Goal: Task Accomplishment & Management: Manage account settings

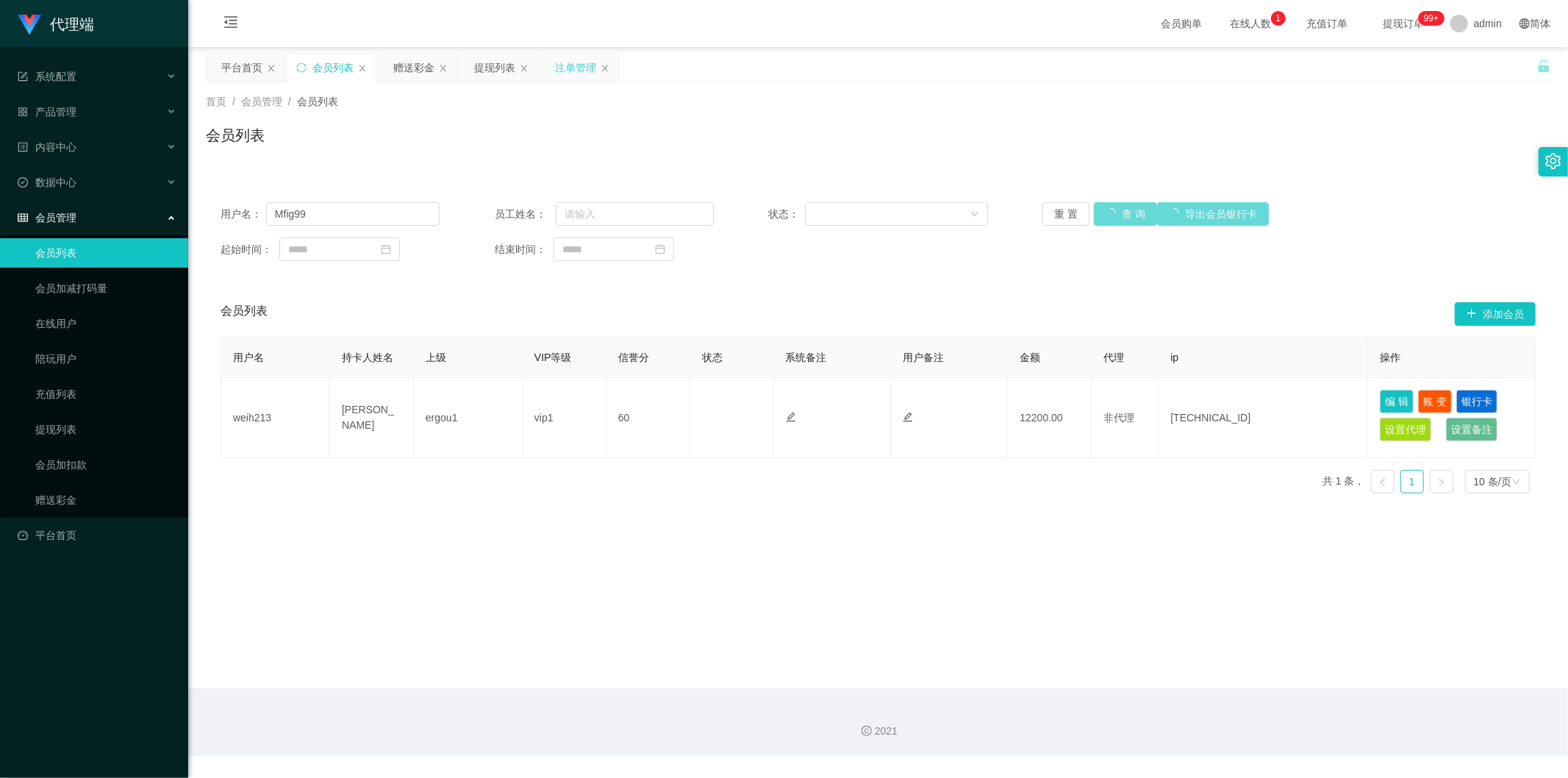
click at [576, 64] on div "注单管理" at bounding box center [575, 67] width 41 height 28
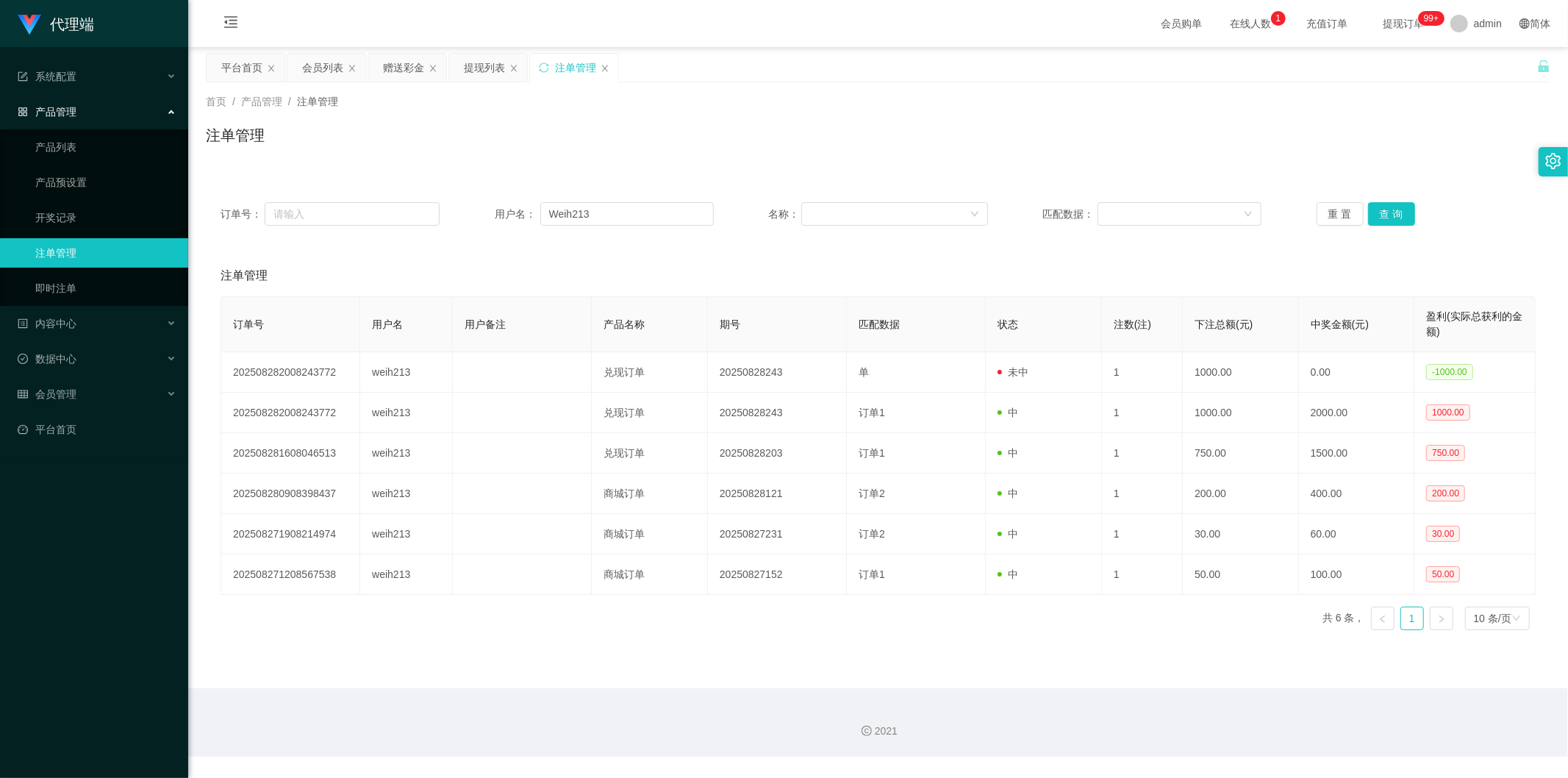
drag, startPoint x: 43, startPoint y: 0, endPoint x: 854, endPoint y: 131, distance: 821.5
click at [854, 131] on div "注单管理" at bounding box center [878, 141] width 1345 height 34
drag, startPoint x: 706, startPoint y: 0, endPoint x: 851, endPoint y: 105, distance: 179.0
click at [851, 105] on div "首页 / 产品管理 / 注单管理 /" at bounding box center [878, 101] width 1345 height 15
drag, startPoint x: 621, startPoint y: 210, endPoint x: 519, endPoint y: 213, distance: 102.0
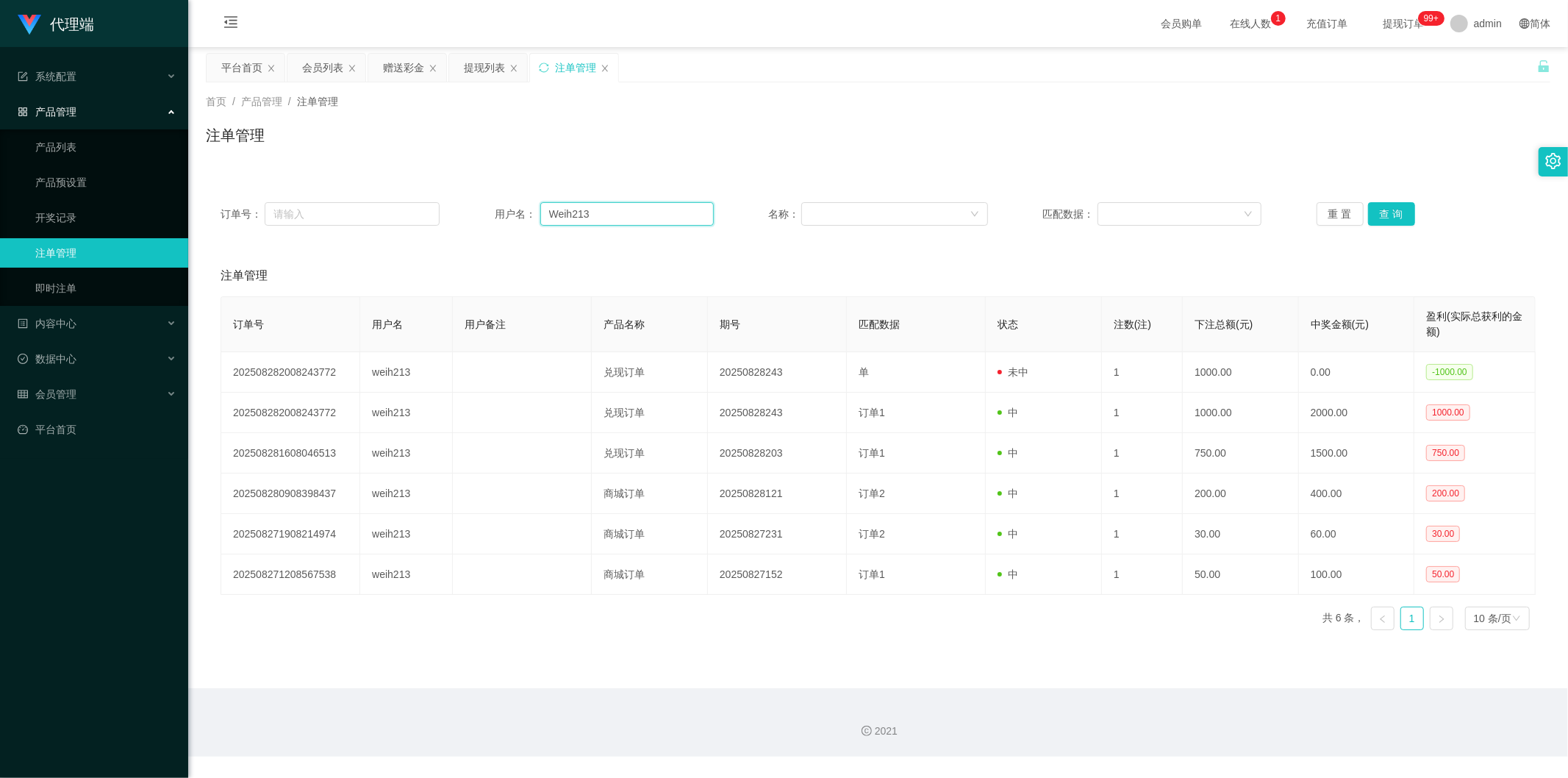
click at [519, 213] on div "用户名： Weih213" at bounding box center [603, 214] width 219 height 23
click at [93, 385] on div "会员管理" at bounding box center [94, 394] width 189 height 29
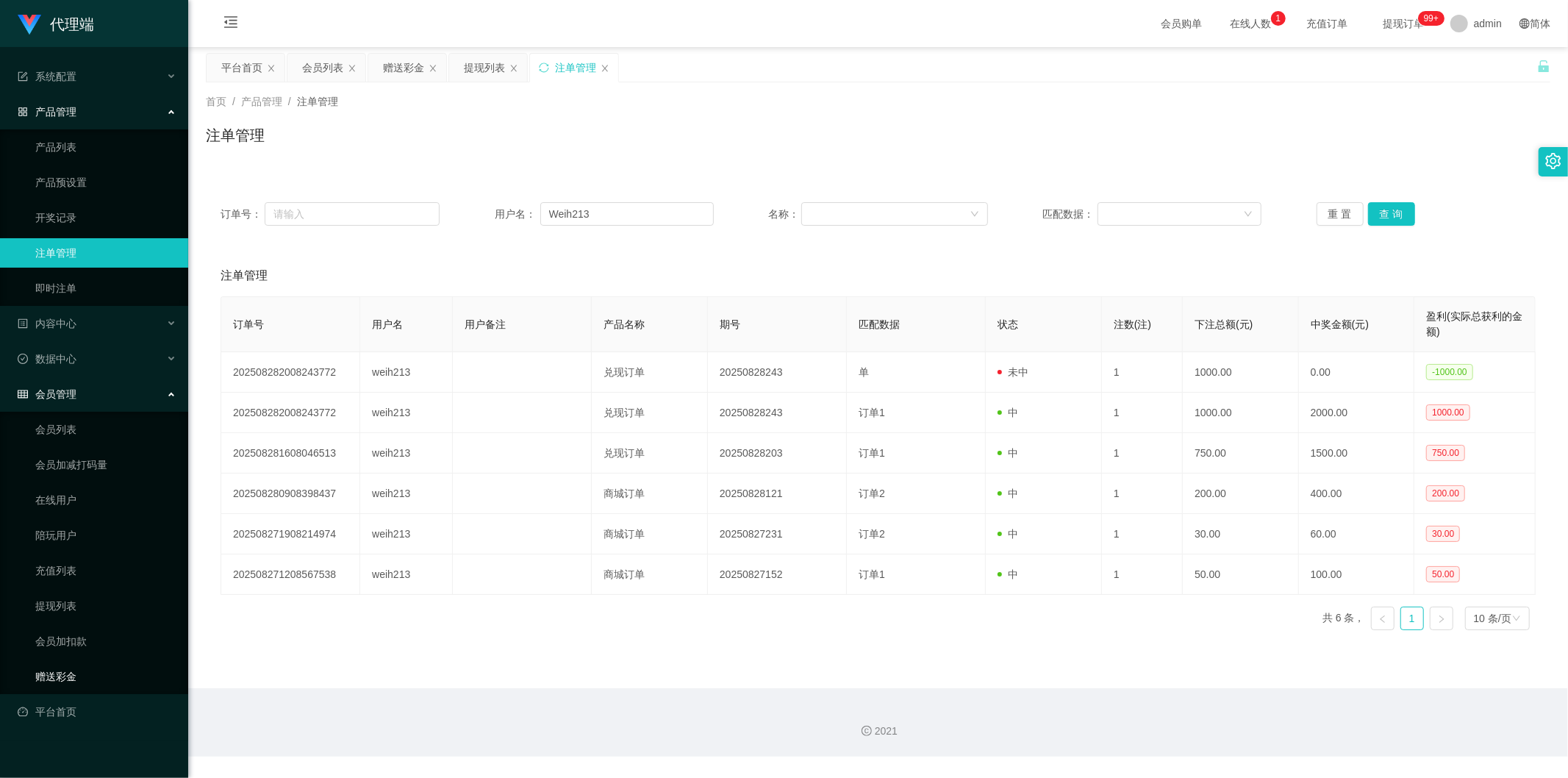
click at [59, 670] on link "赠送彩金" at bounding box center [106, 677] width 141 height 29
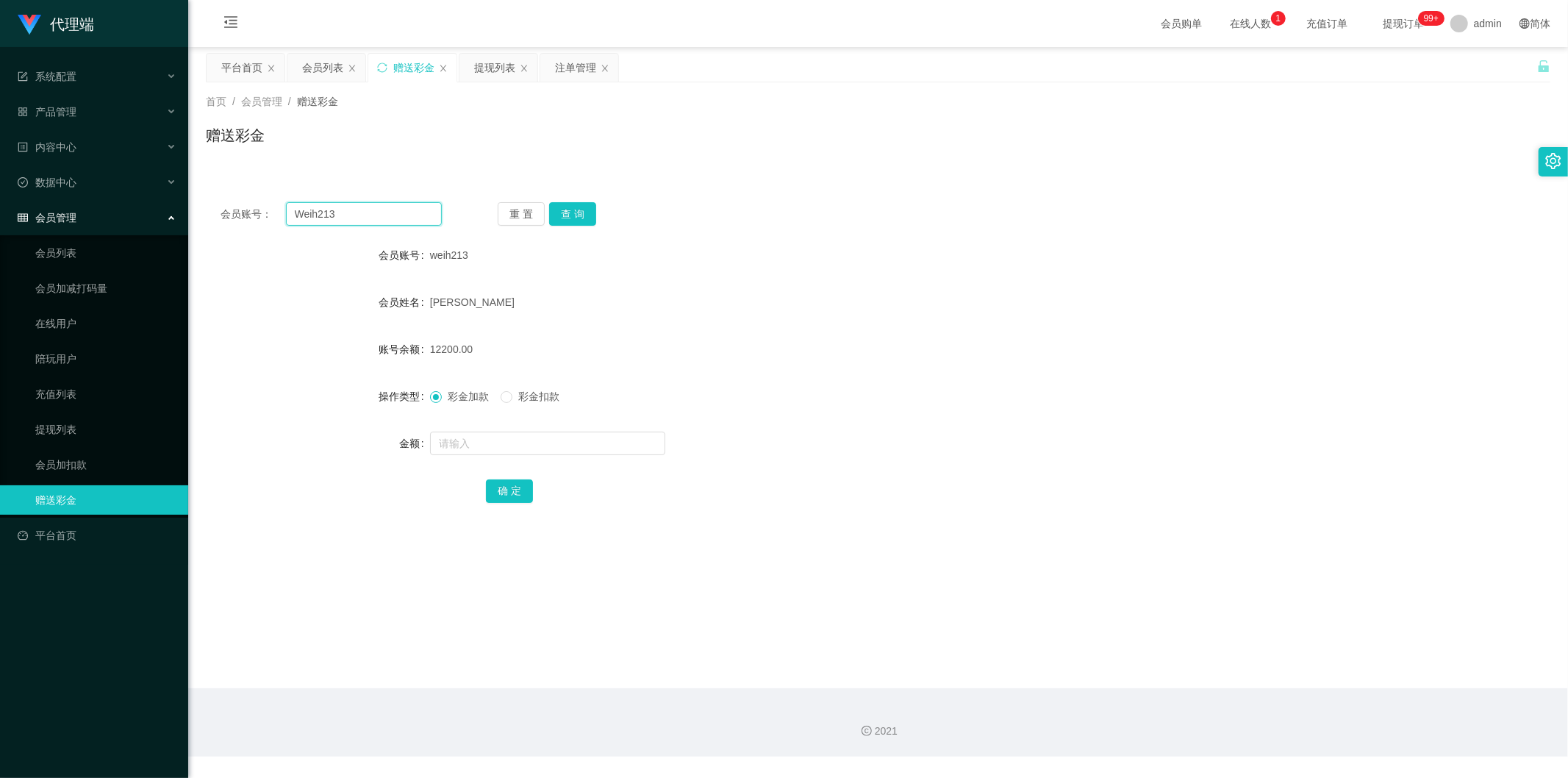
drag, startPoint x: 362, startPoint y: 212, endPoint x: 279, endPoint y: 215, distance: 83.1
click at [279, 215] on div "会员账号： Weih213" at bounding box center [331, 214] width 221 height 23
click at [562, 209] on button "查 询" at bounding box center [572, 214] width 47 height 23
click at [561, 210] on button "查 询" at bounding box center [572, 214] width 47 height 23
type input "wenhao"
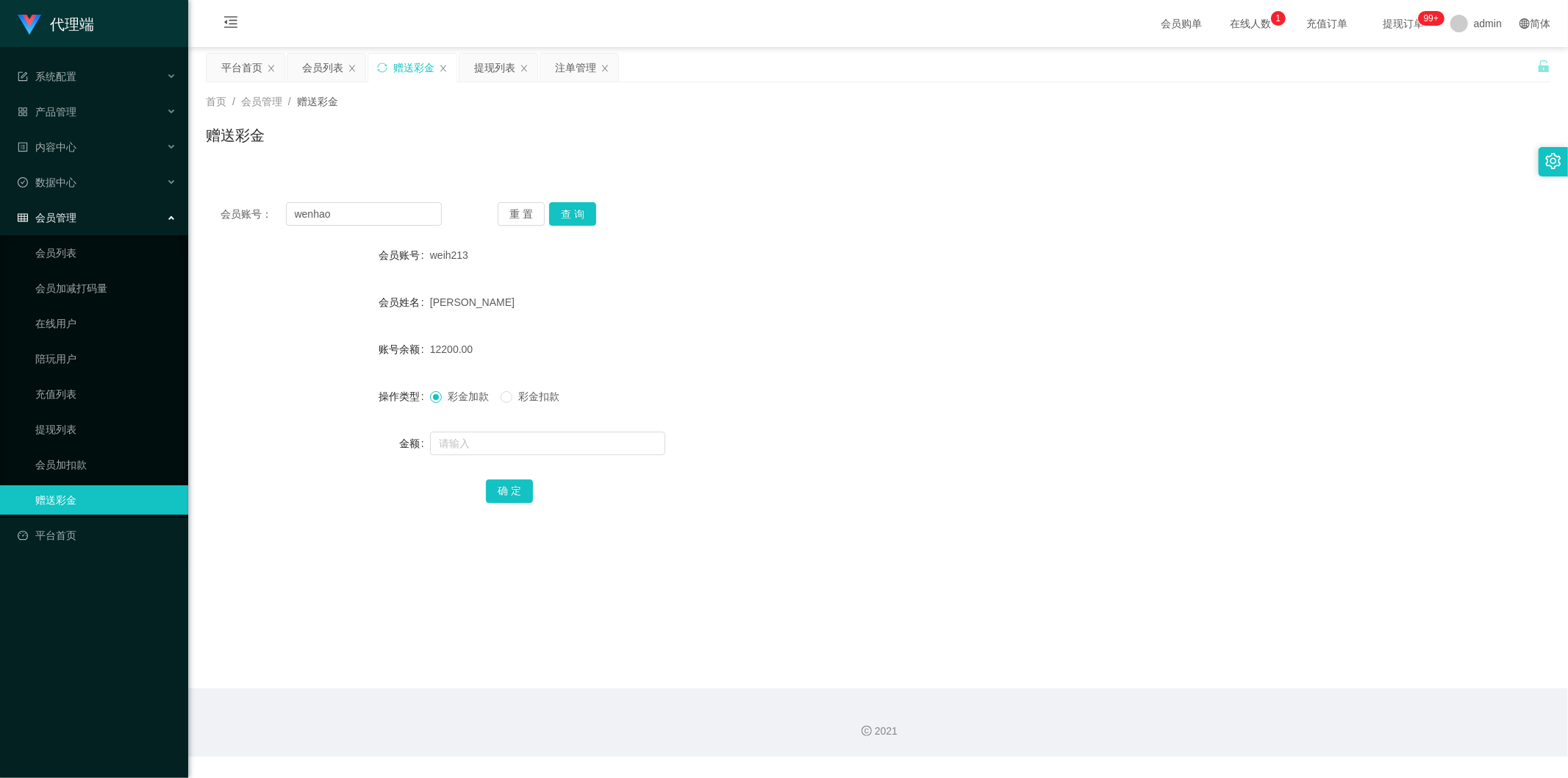
click at [594, 215] on div "重 置 查 询" at bounding box center [608, 214] width 221 height 23
click at [572, 220] on button "查 询" at bounding box center [572, 214] width 47 height 23
click at [460, 444] on input "text" at bounding box center [547, 443] width 235 height 23
type input "1"
click at [505, 484] on button "确 定" at bounding box center [510, 491] width 47 height 23
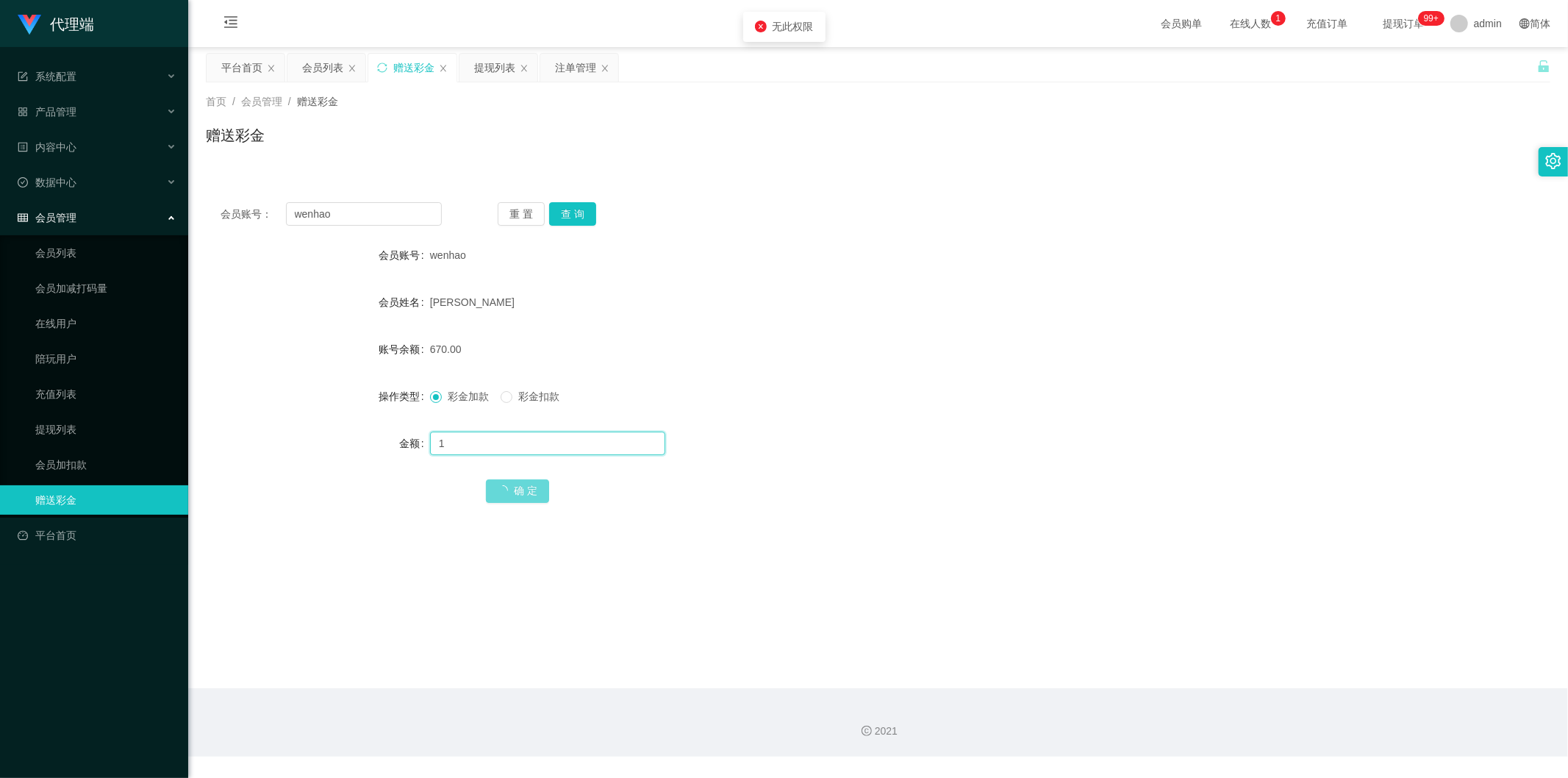
click at [447, 443] on input "1" at bounding box center [547, 443] width 235 height 23
click at [584, 445] on input "1" at bounding box center [547, 443] width 235 height 23
click at [528, 437] on input "1" at bounding box center [547, 443] width 235 height 23
click at [914, 206] on div "会员账号： wenhao 重 置 查 询" at bounding box center [878, 214] width 1345 height 23
click at [474, 68] on div "提现列表" at bounding box center [494, 67] width 41 height 28
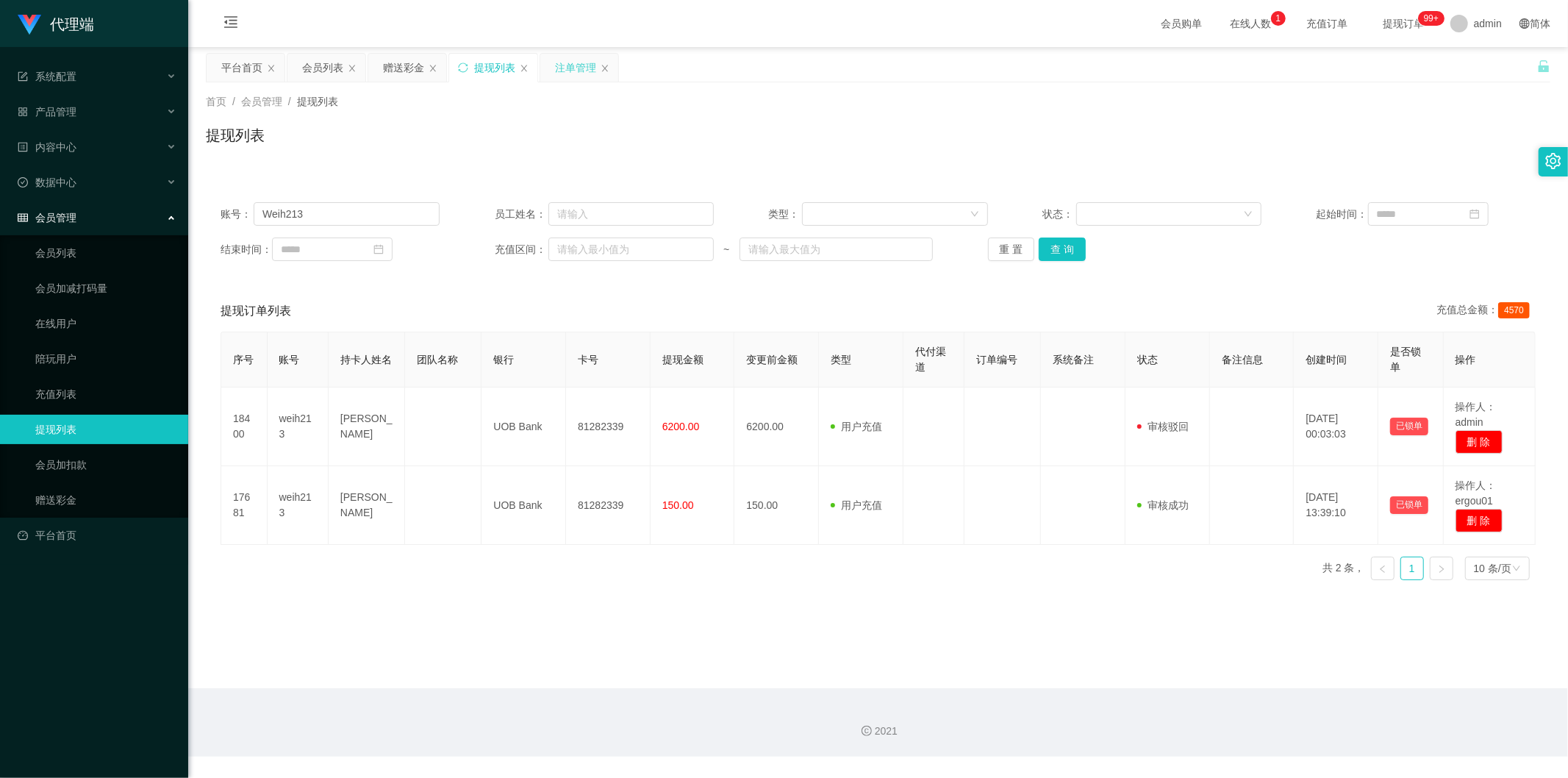
click at [572, 77] on div "注单管理" at bounding box center [575, 67] width 41 height 28
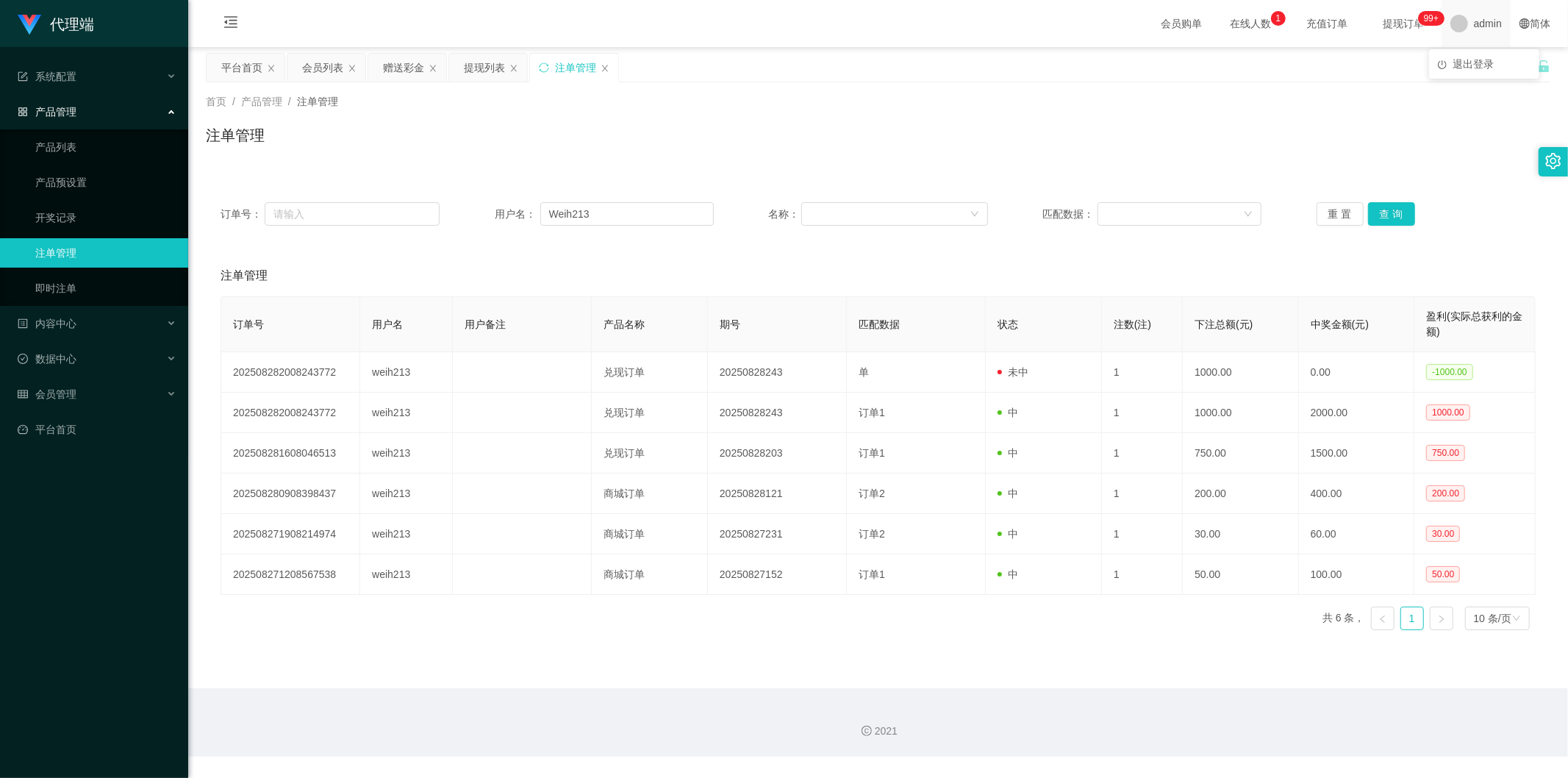
click at [1482, 26] on span "admin" at bounding box center [1488, 23] width 28 height 47
click at [1469, 58] on span "退出登录" at bounding box center [1473, 64] width 41 height 12
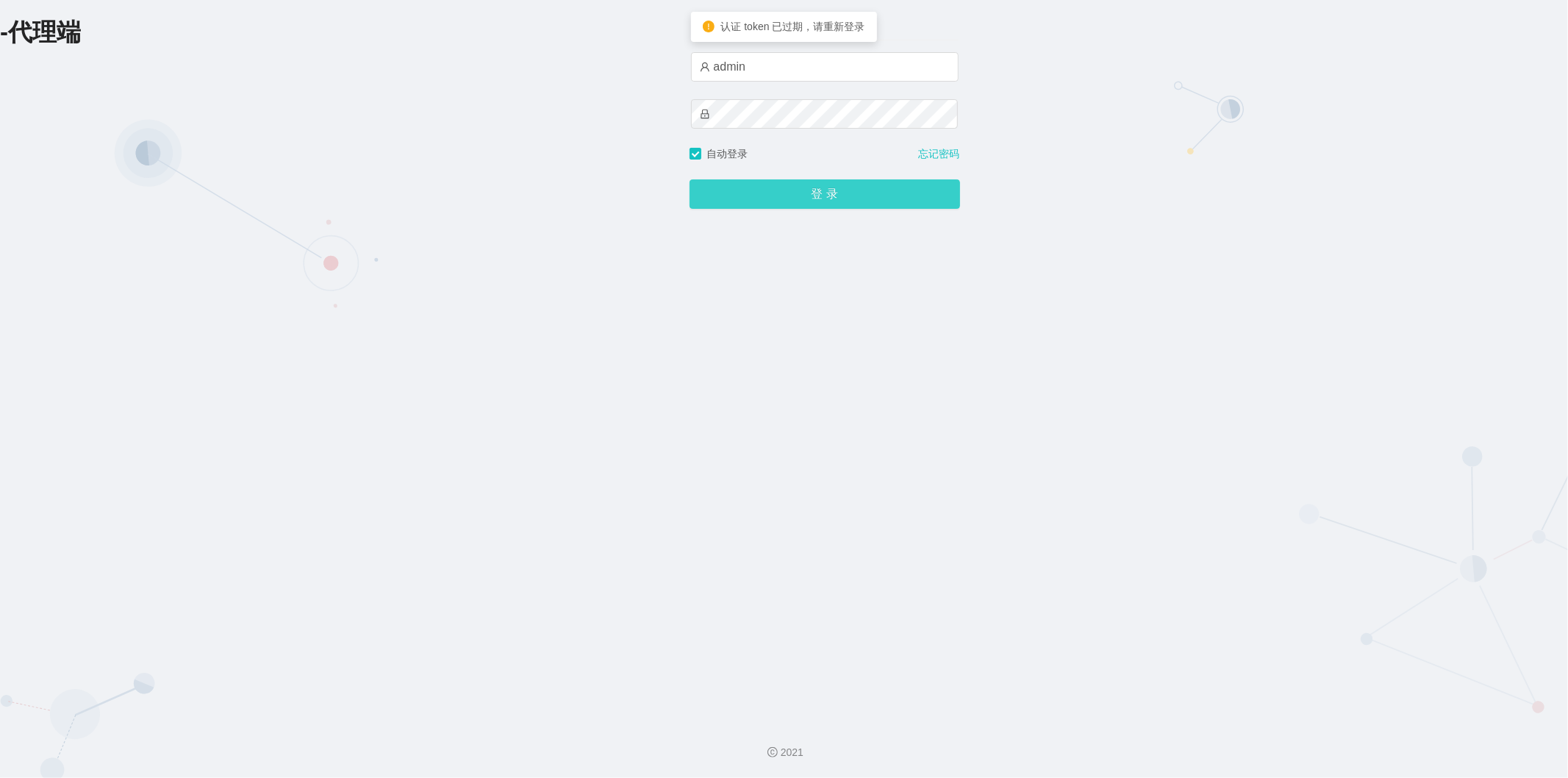
click at [818, 200] on button "登 录" at bounding box center [825, 194] width 271 height 29
click at [626, 113] on div "-代理端 账户密码登录 admin 自动登录 忘记密码 登 录" at bounding box center [784, 355] width 1568 height 710
click at [743, 194] on button "登 录" at bounding box center [825, 194] width 271 height 29
click at [662, 111] on div "-代理端 账户密码登录 admin 自动登录 忘记密码 登 录" at bounding box center [784, 355] width 1568 height 710
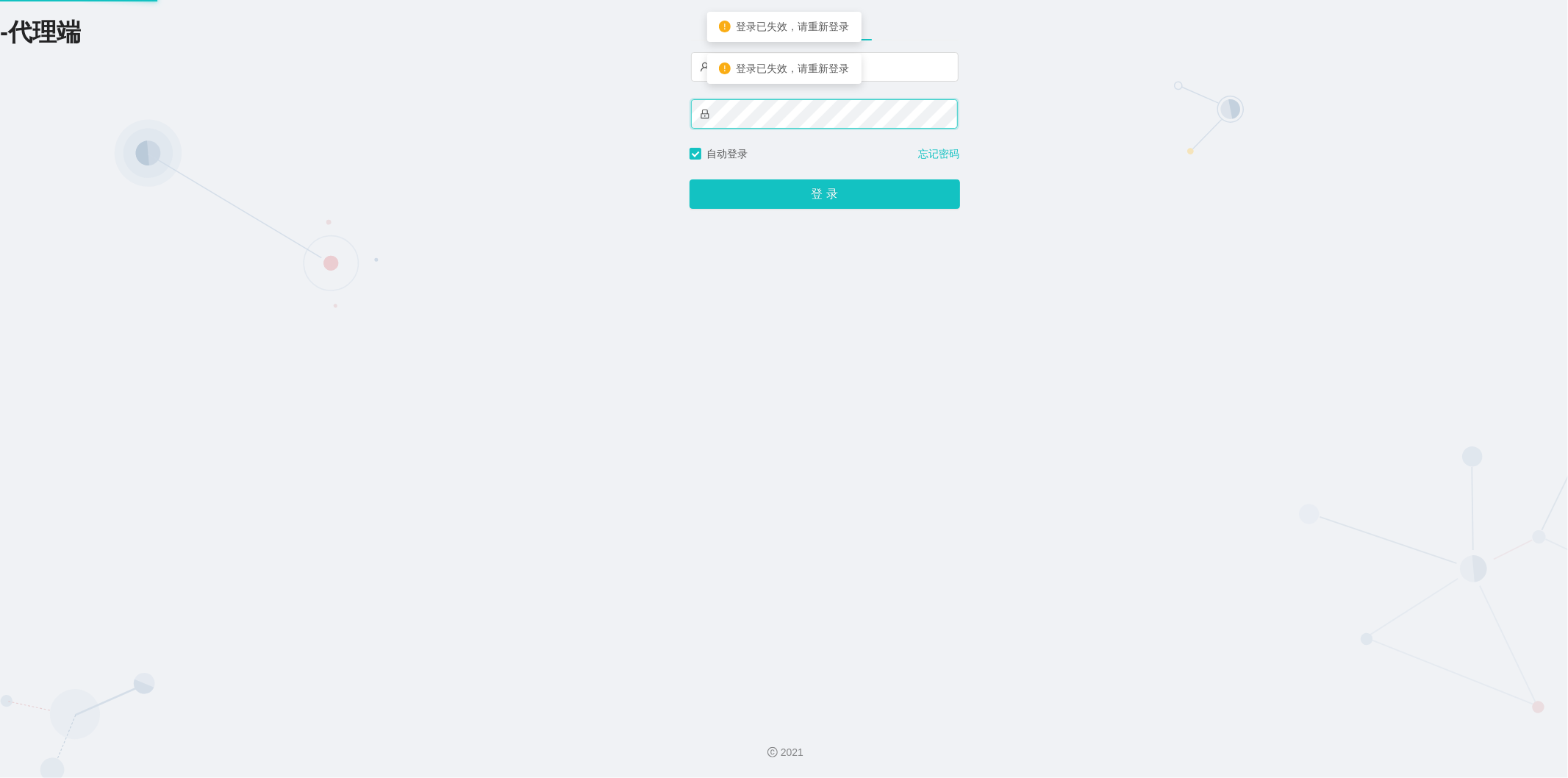
click at [647, 121] on div "-代理端 账户密码登录 admin 自动登录 忘记密码 登 录" at bounding box center [784, 355] width 1568 height 710
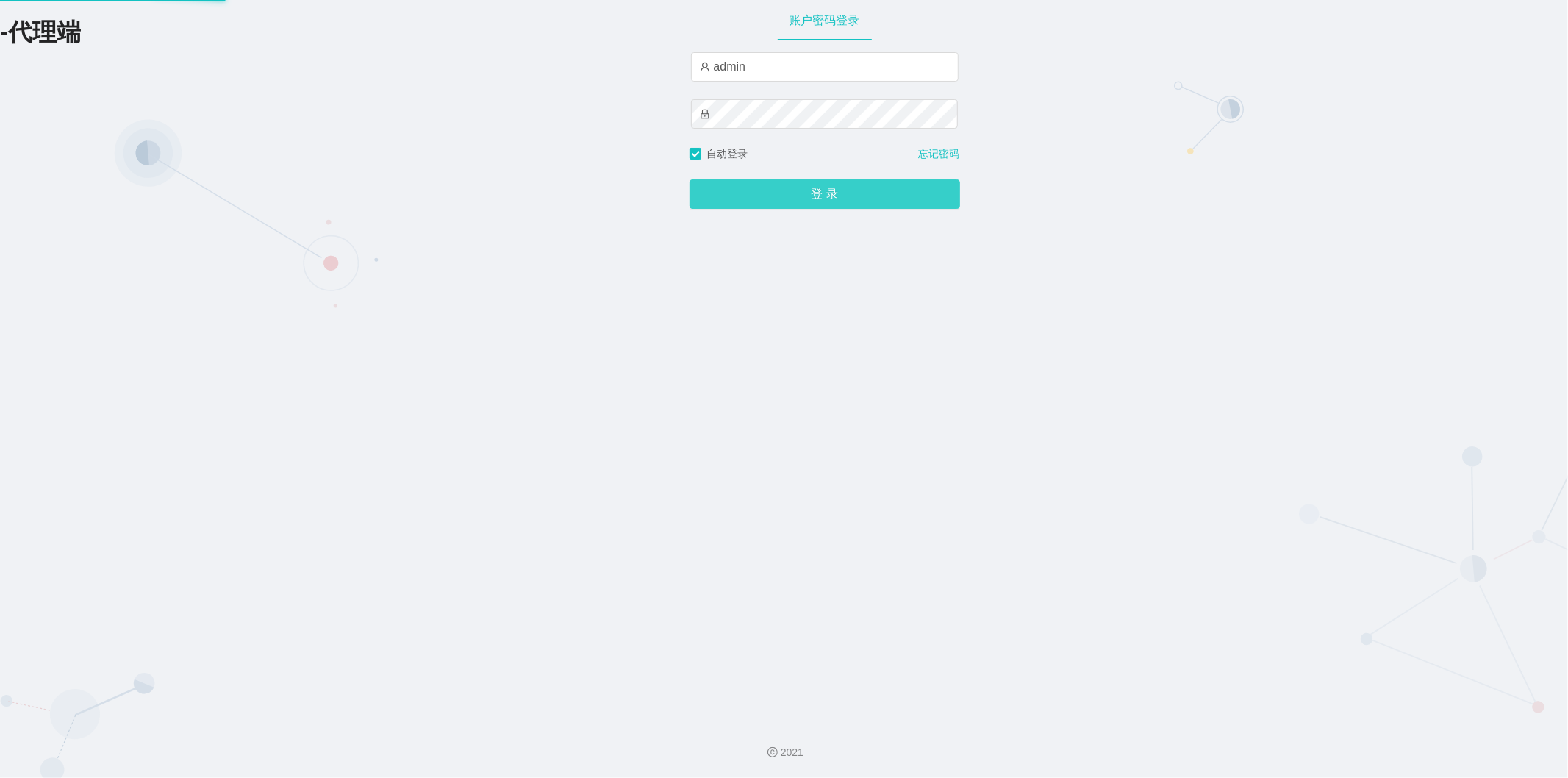
click at [730, 204] on button "登 录" at bounding box center [825, 194] width 271 height 29
click at [676, 116] on div "-代理端 账户密码登录 admin 自动登录 忘记密码 登 录" at bounding box center [784, 355] width 1568 height 710
click at [736, 201] on button "登 录" at bounding box center [825, 194] width 271 height 29
click at [327, 164] on div "-代理端 账户密码登录 admin 自动登录 忘记密码 登 录" at bounding box center [784, 355] width 1568 height 710
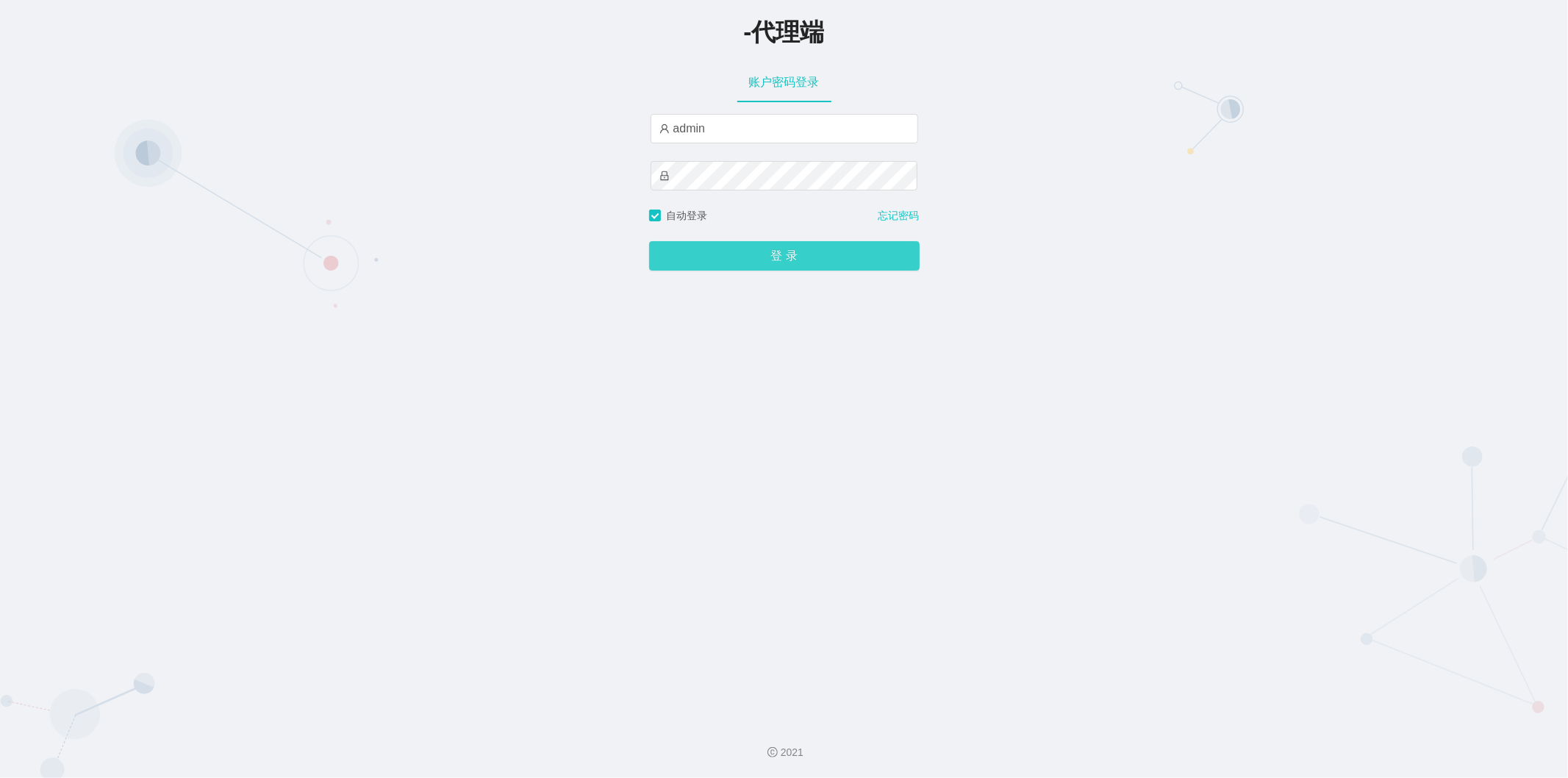
click at [691, 254] on button "登 录" at bounding box center [784, 256] width 271 height 29
